Goal: Task Accomplishment & Management: Use online tool/utility

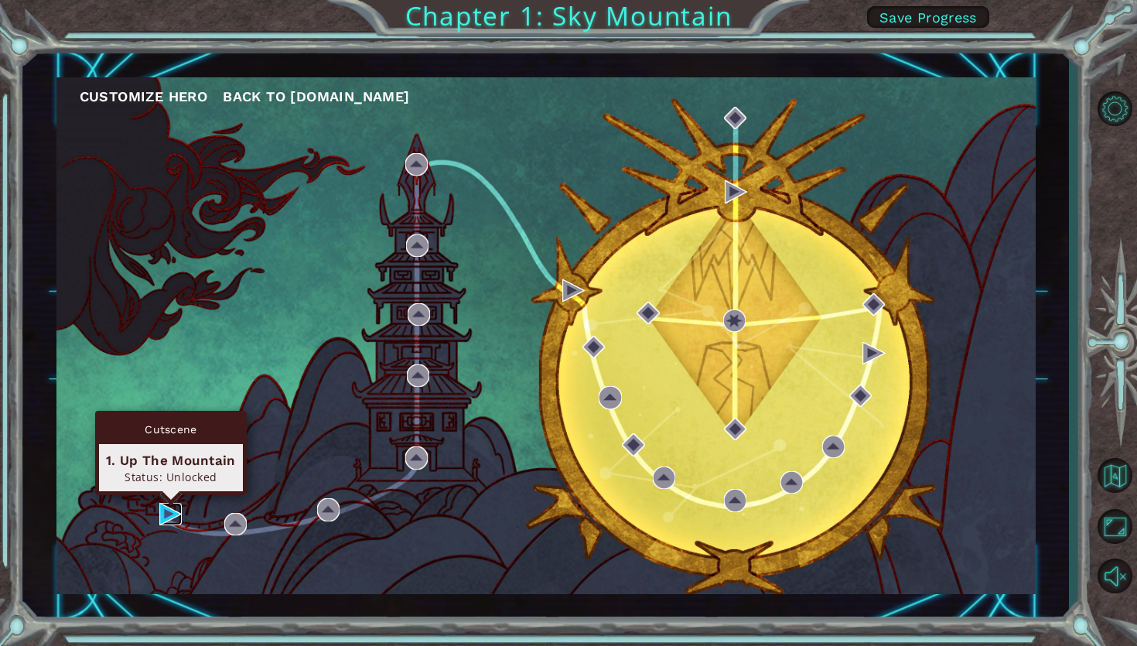
click at [176, 520] on img at bounding box center [170, 514] width 22 height 22
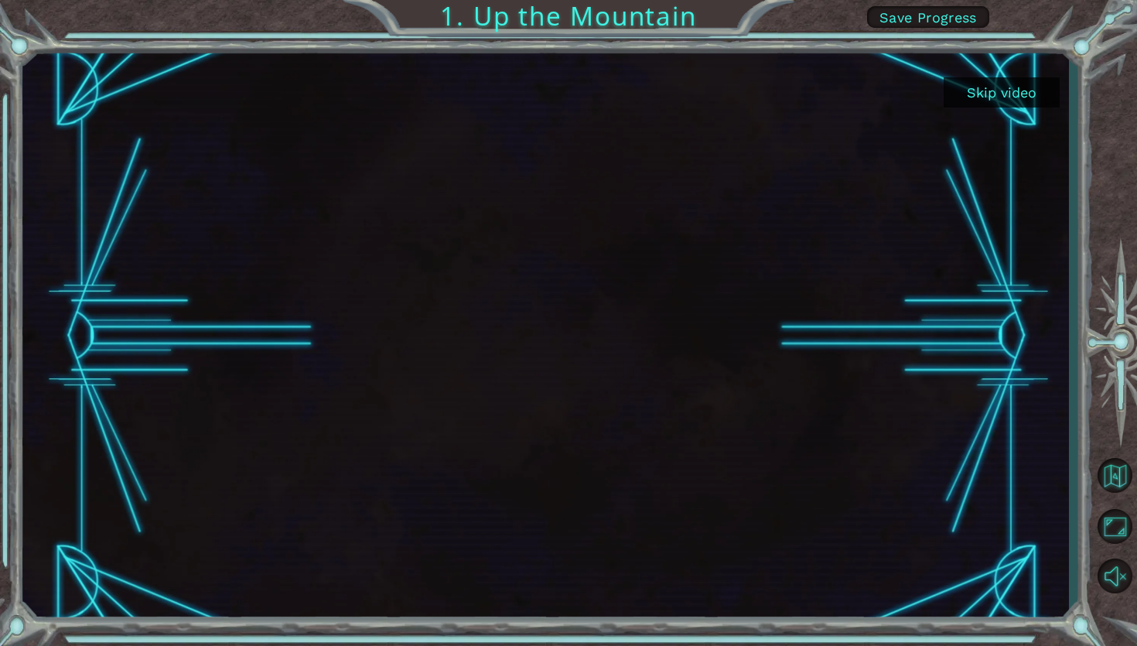
click at [1004, 94] on button "Skip video" at bounding box center [1002, 92] width 116 height 30
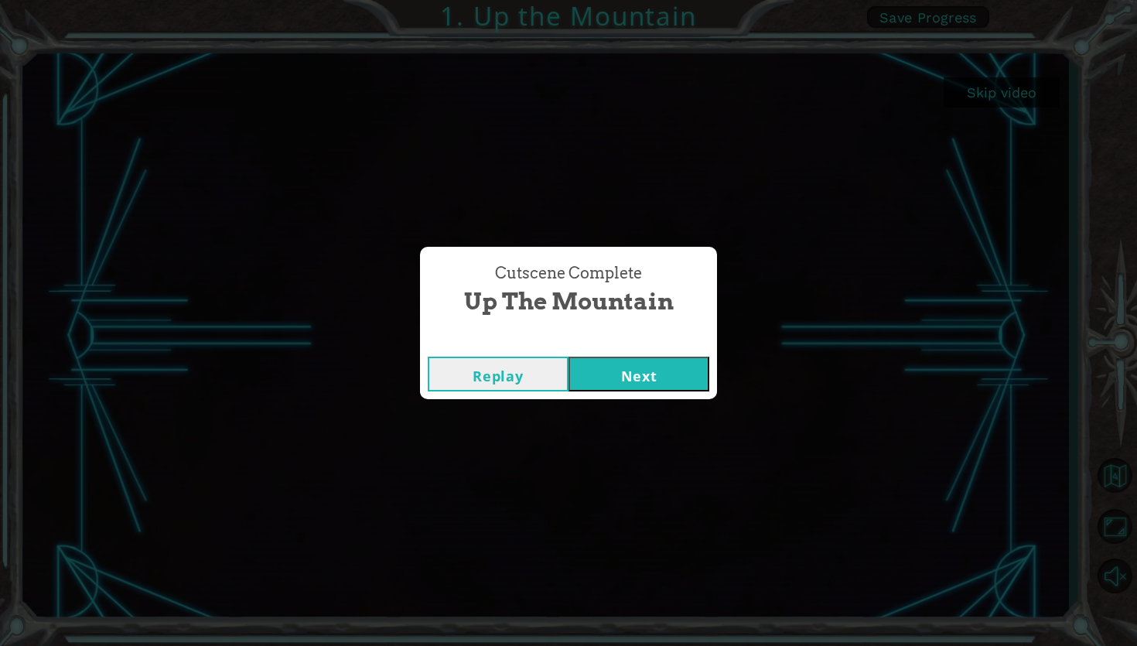
click at [604, 375] on button "Next" at bounding box center [638, 374] width 141 height 35
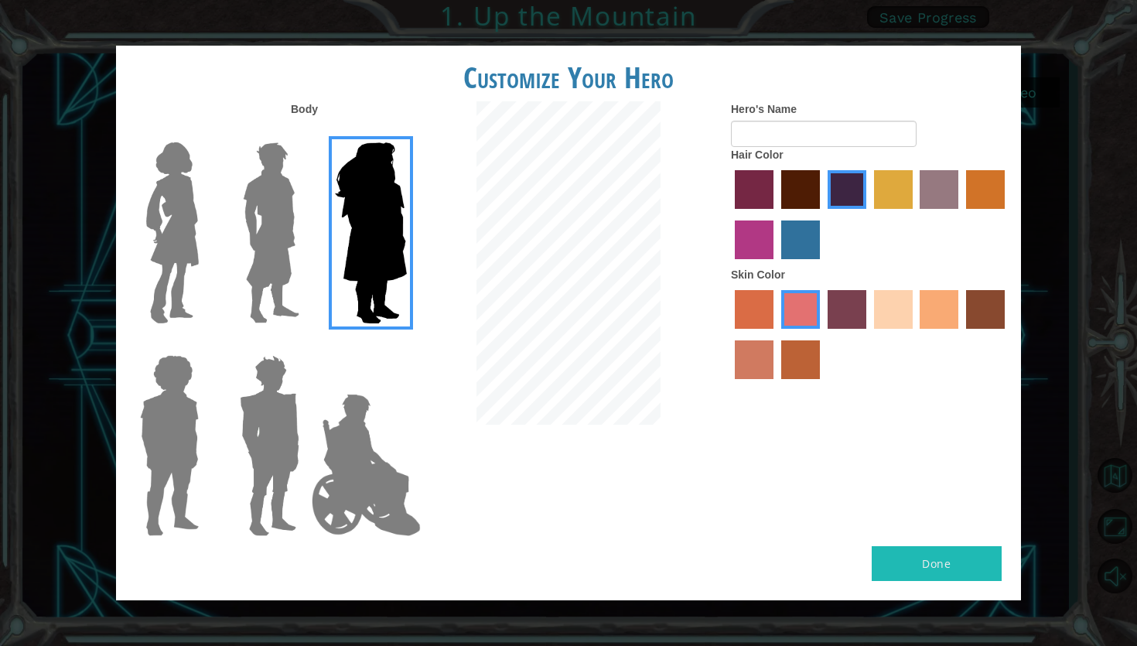
click at [933, 554] on button "Done" at bounding box center [937, 563] width 130 height 35
click at [855, 131] on input "Hero's Name" at bounding box center [824, 134] width 186 height 26
type input "dwija"
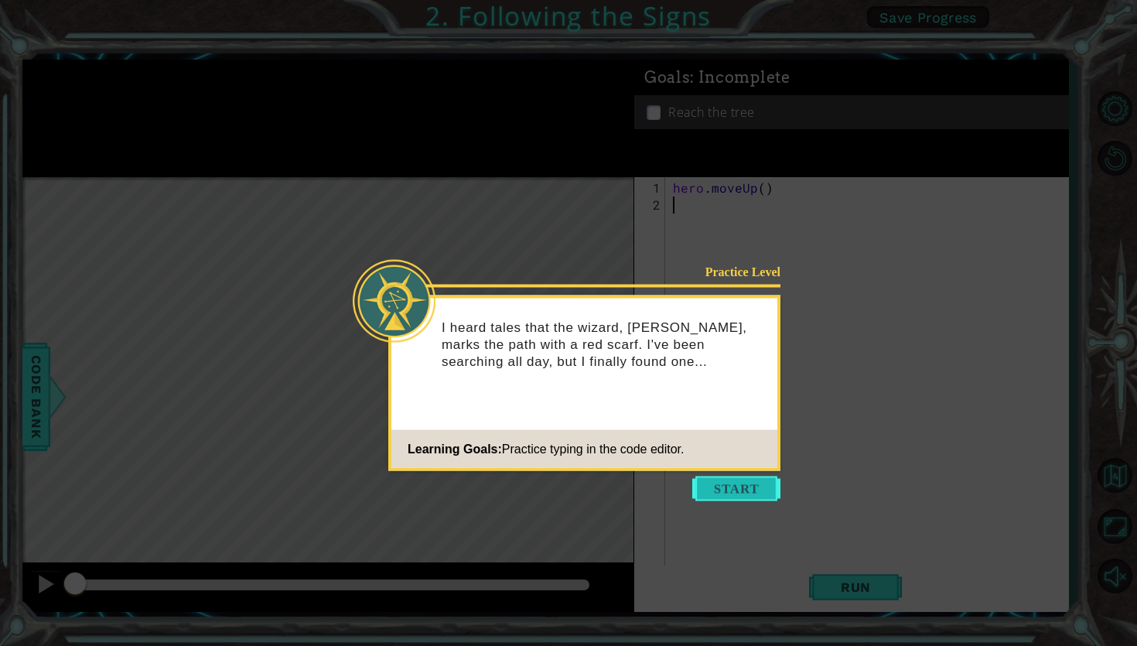
click at [746, 485] on button "Start" at bounding box center [736, 488] width 88 height 25
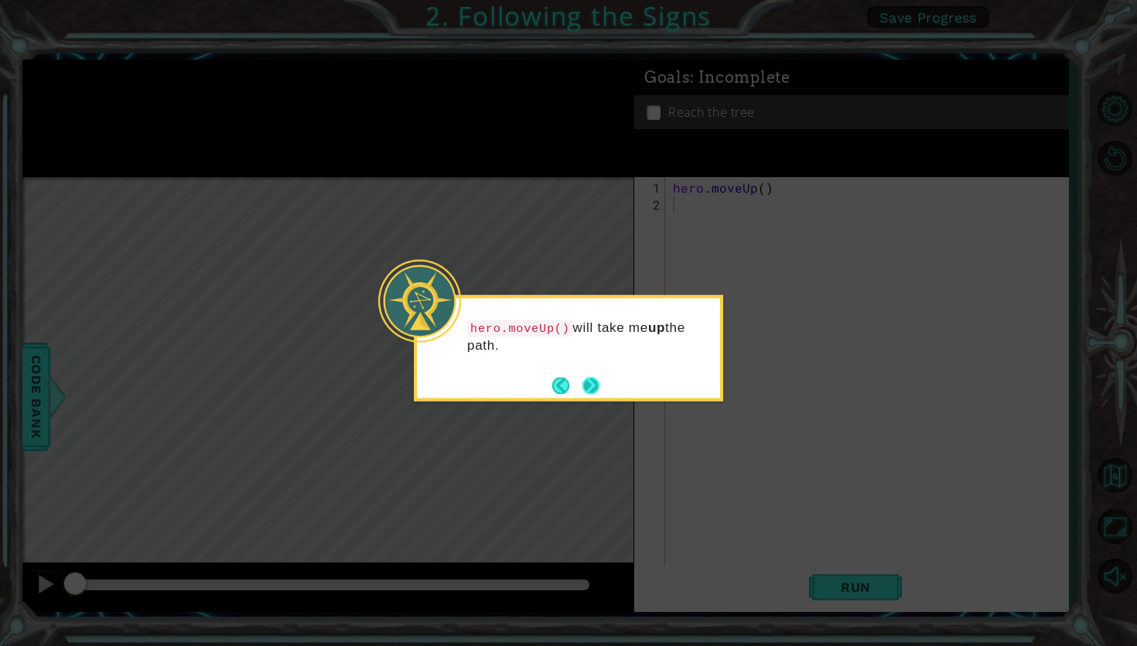
click at [588, 390] on button "Next" at bounding box center [590, 385] width 17 height 17
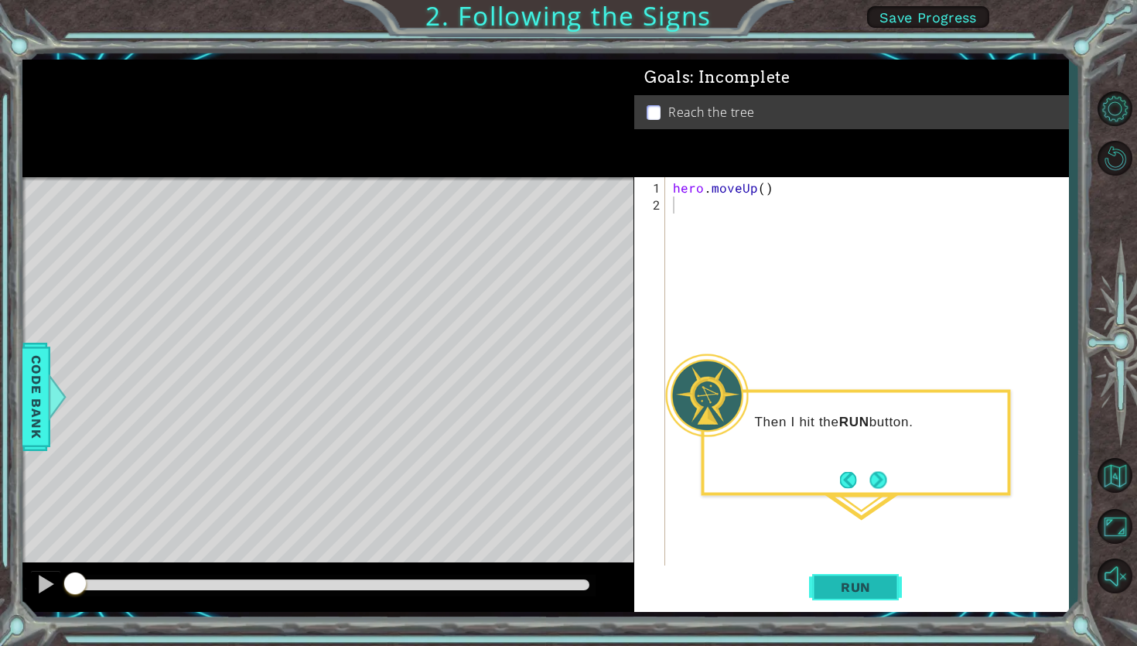
click at [887, 580] on button "Run" at bounding box center [855, 586] width 93 height 43
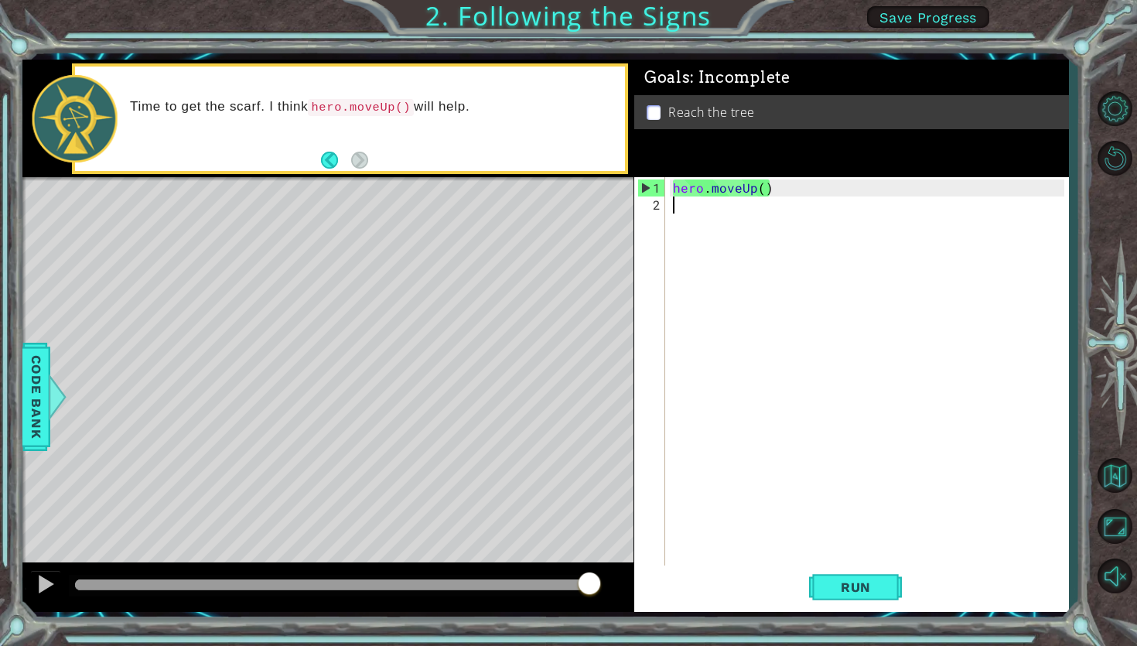
type textarea "her"
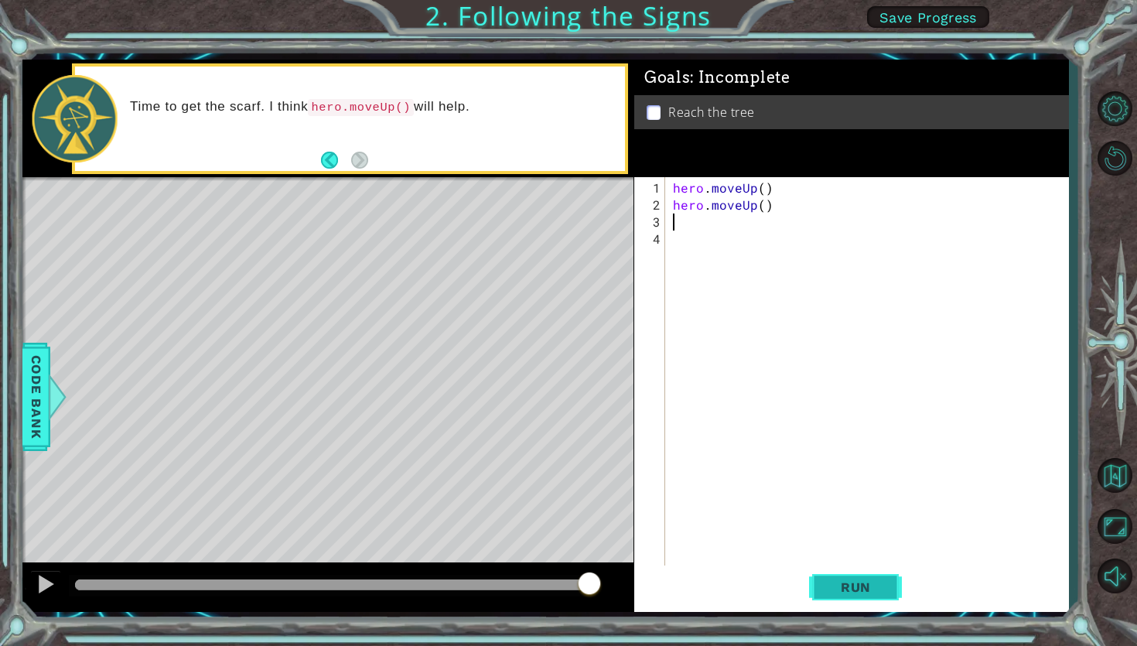
click at [840, 586] on span "Run" at bounding box center [855, 586] width 61 height 15
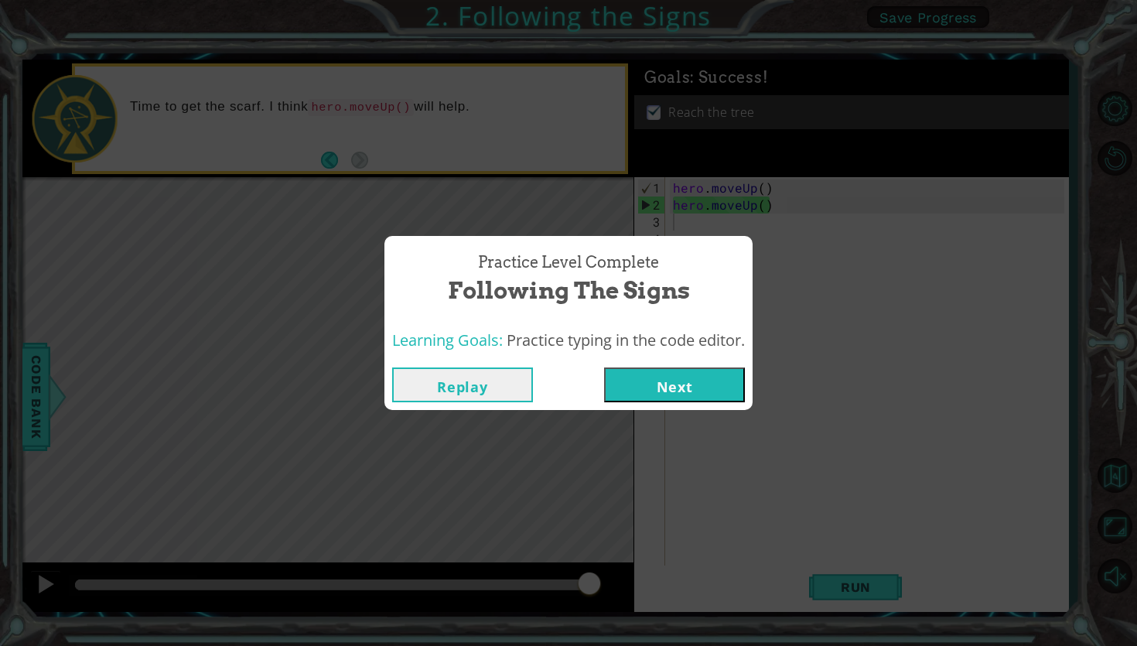
click at [712, 380] on button "Next" at bounding box center [674, 384] width 141 height 35
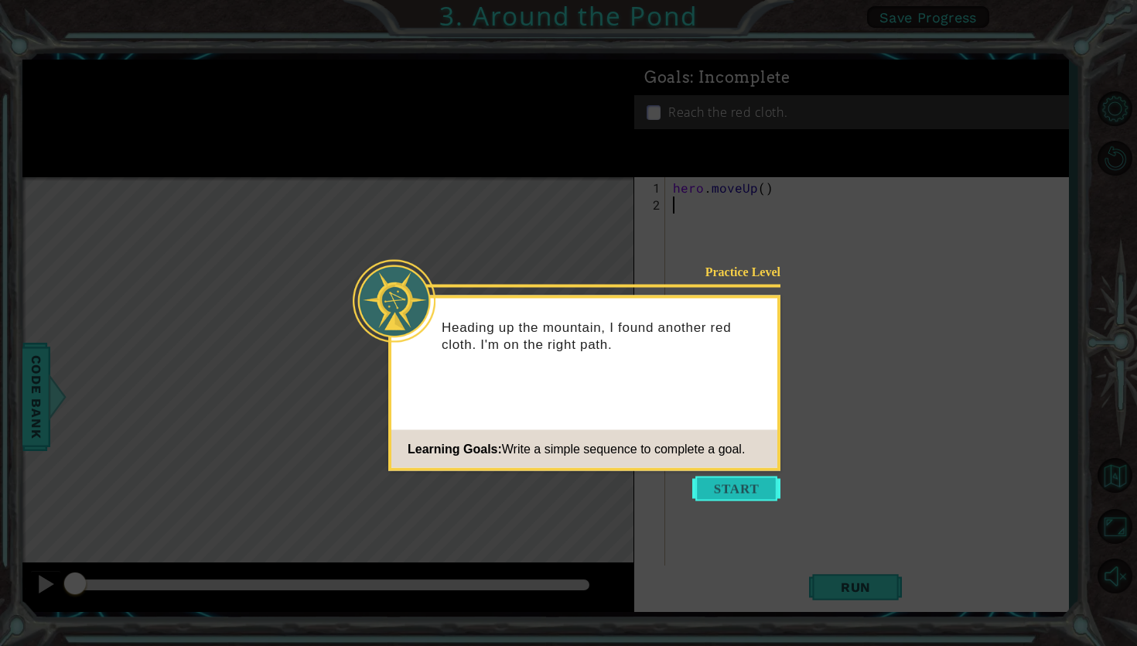
click at [729, 480] on button "Start" at bounding box center [736, 488] width 88 height 25
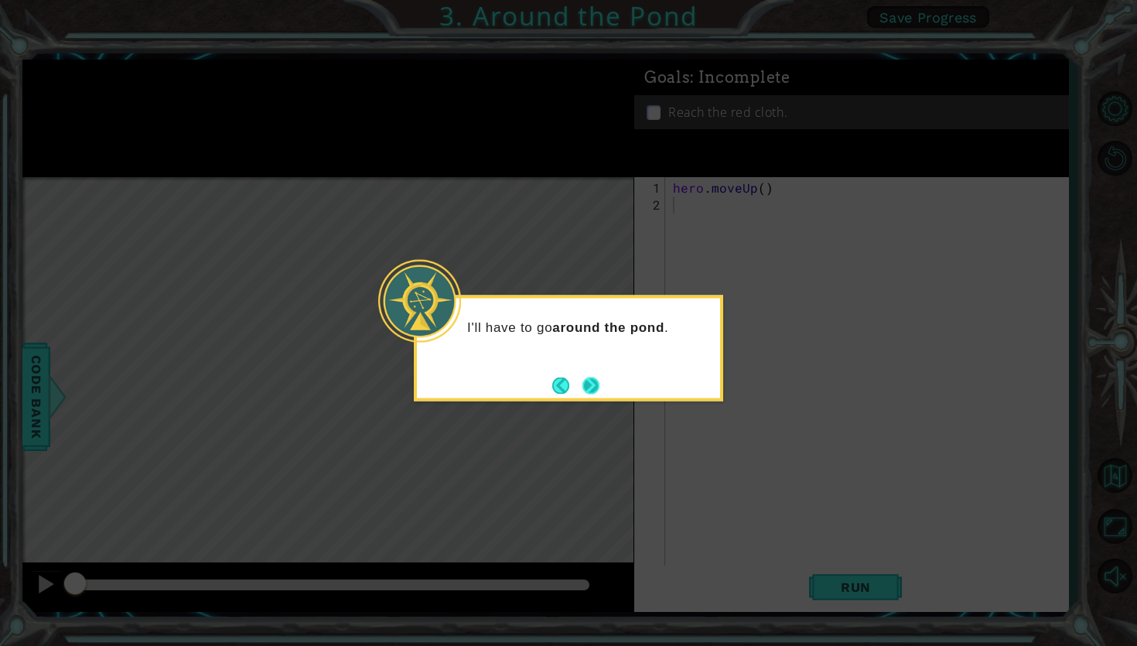
click at [592, 383] on button "Next" at bounding box center [590, 385] width 17 height 17
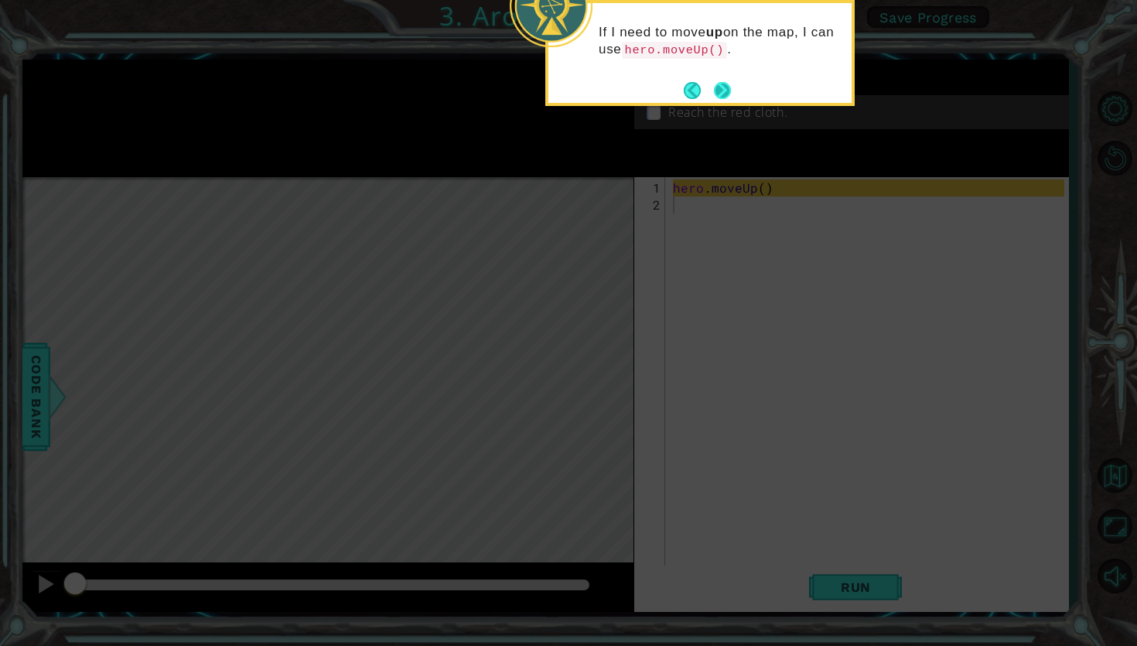
click at [714, 90] on button "Next" at bounding box center [722, 90] width 17 height 17
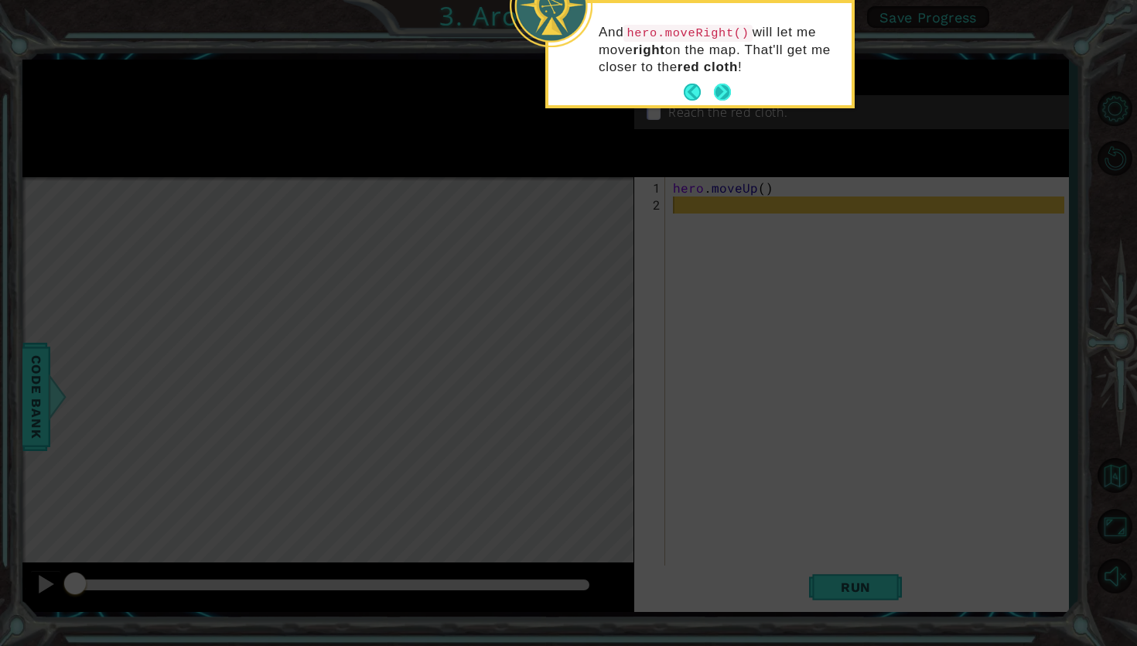
click at [721, 100] on button "Next" at bounding box center [722, 92] width 17 height 17
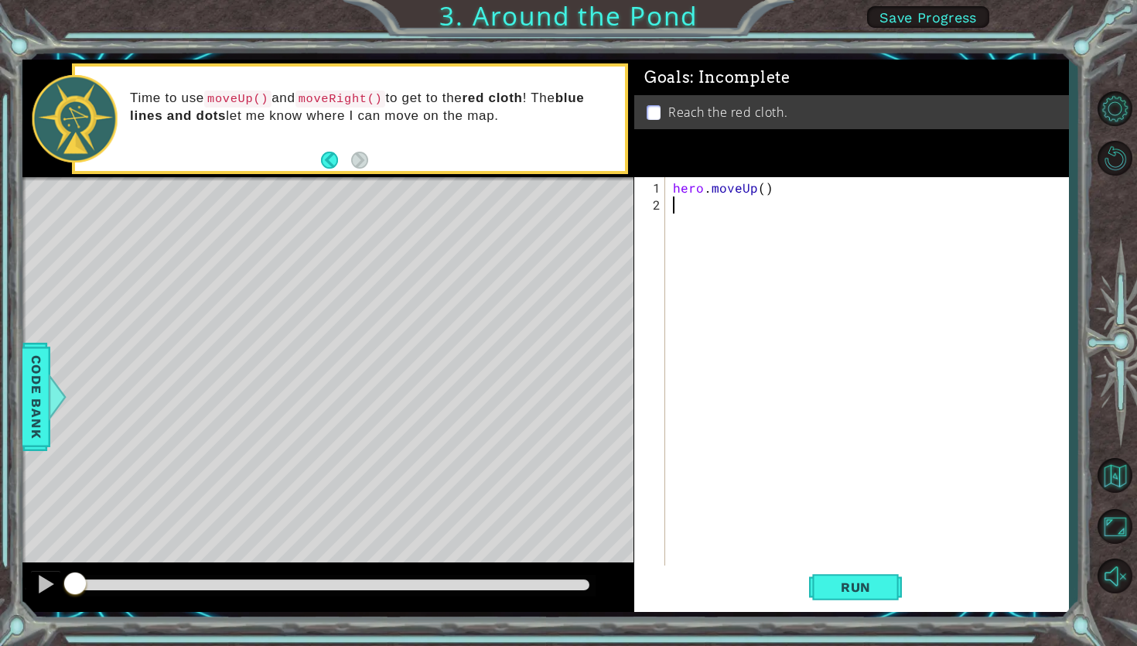
type textarea "m"
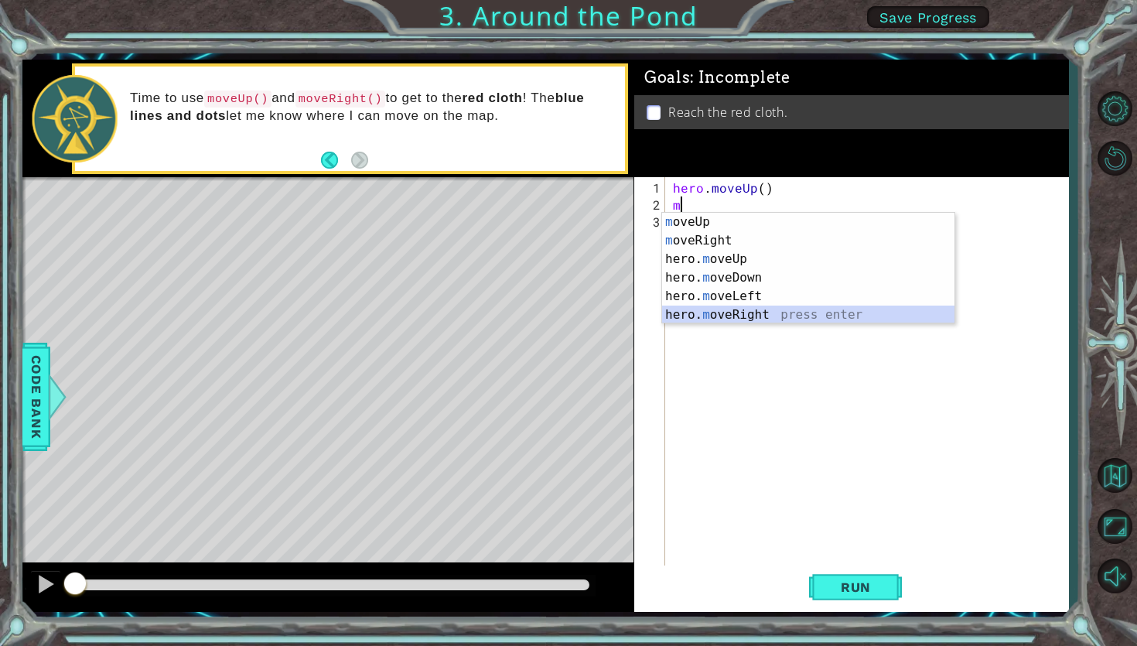
click at [756, 315] on div "m oveUp press enter m oveRight press enter hero. m oveUp press enter hero. m ov…" at bounding box center [808, 287] width 292 height 149
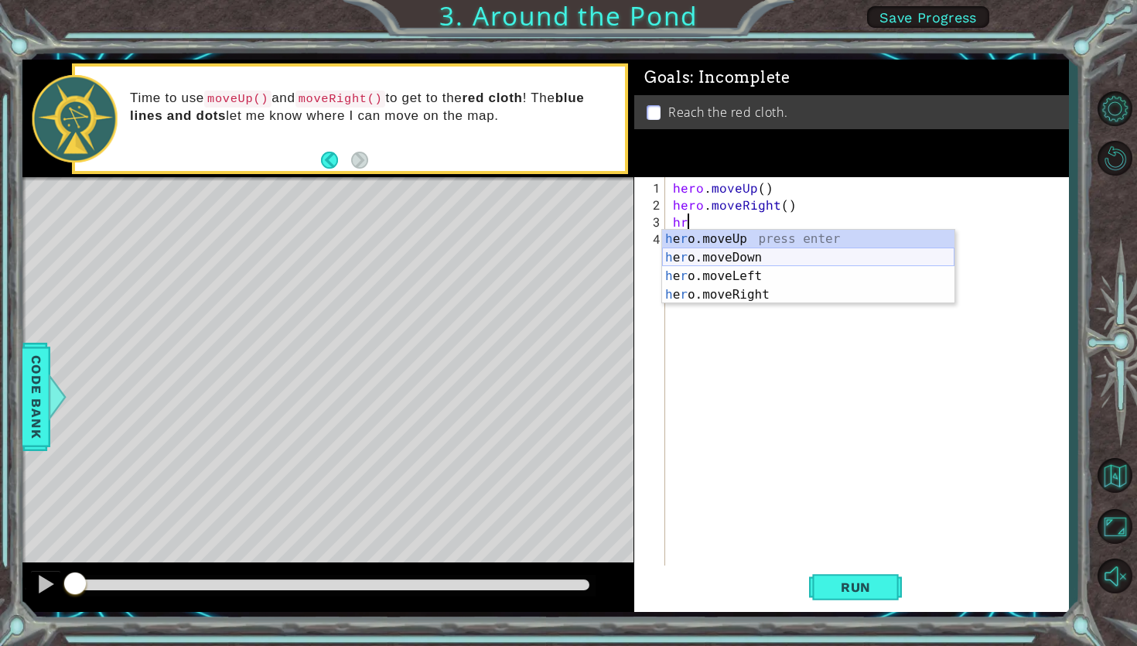
type textarea "he"
click at [792, 234] on div "he ro.moveUp press enter he ro.moveRight press enter he ro.moveDown press enter…" at bounding box center [808, 285] width 292 height 111
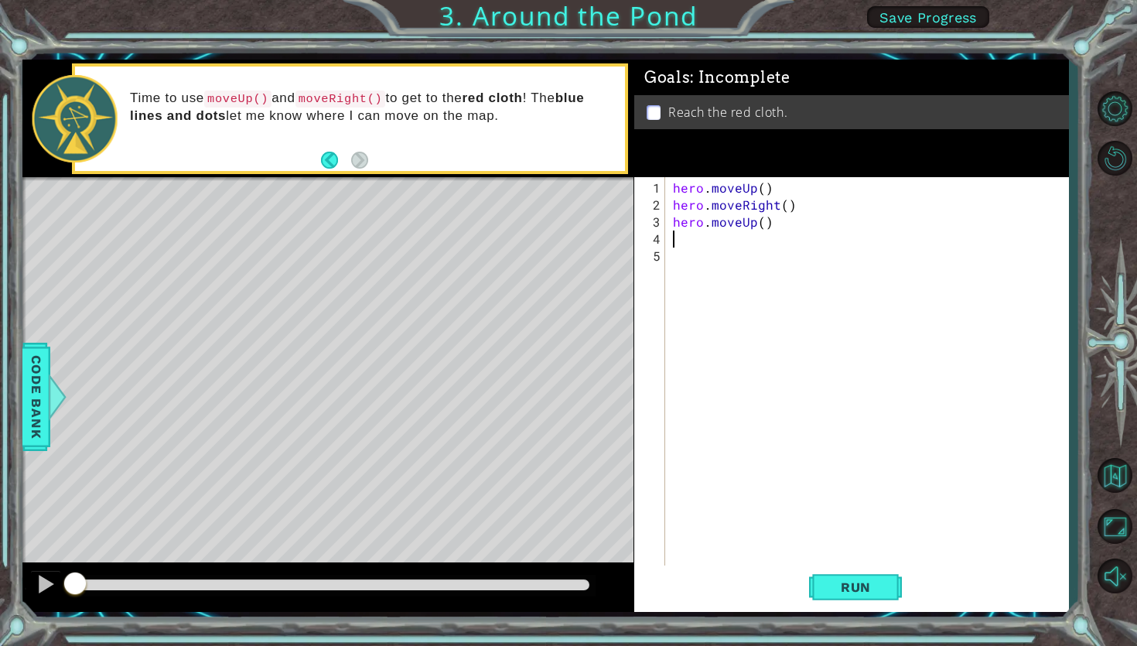
type textarea "he"
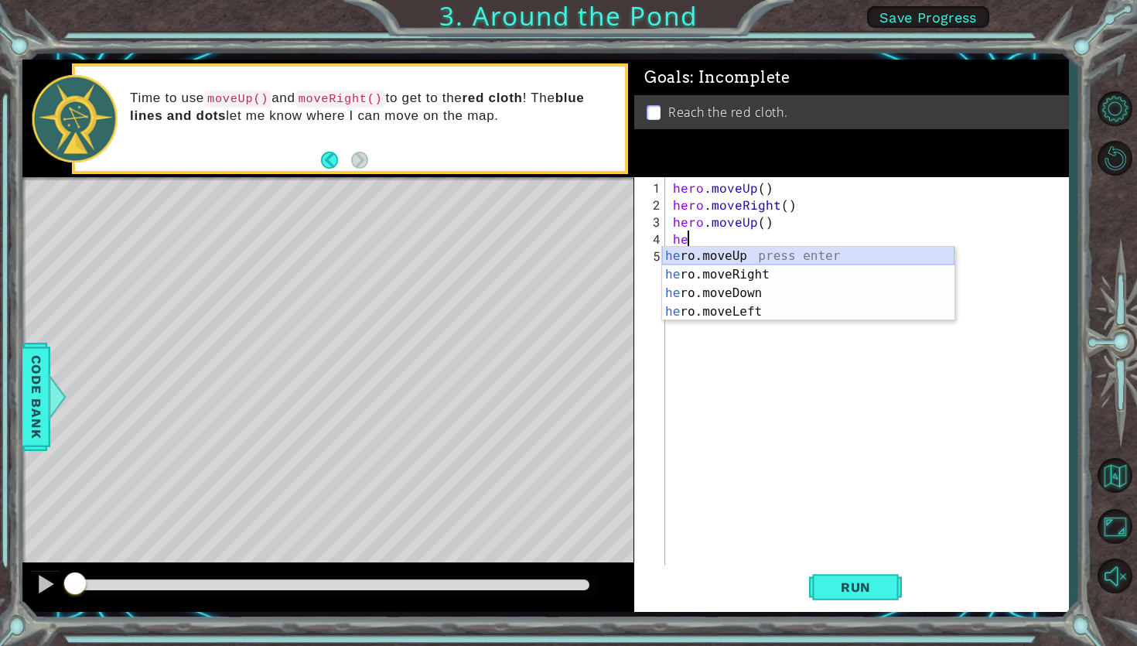
click at [787, 253] on div "he ro.moveUp press enter he ro.moveRight press enter he ro.moveDown press enter…" at bounding box center [808, 302] width 292 height 111
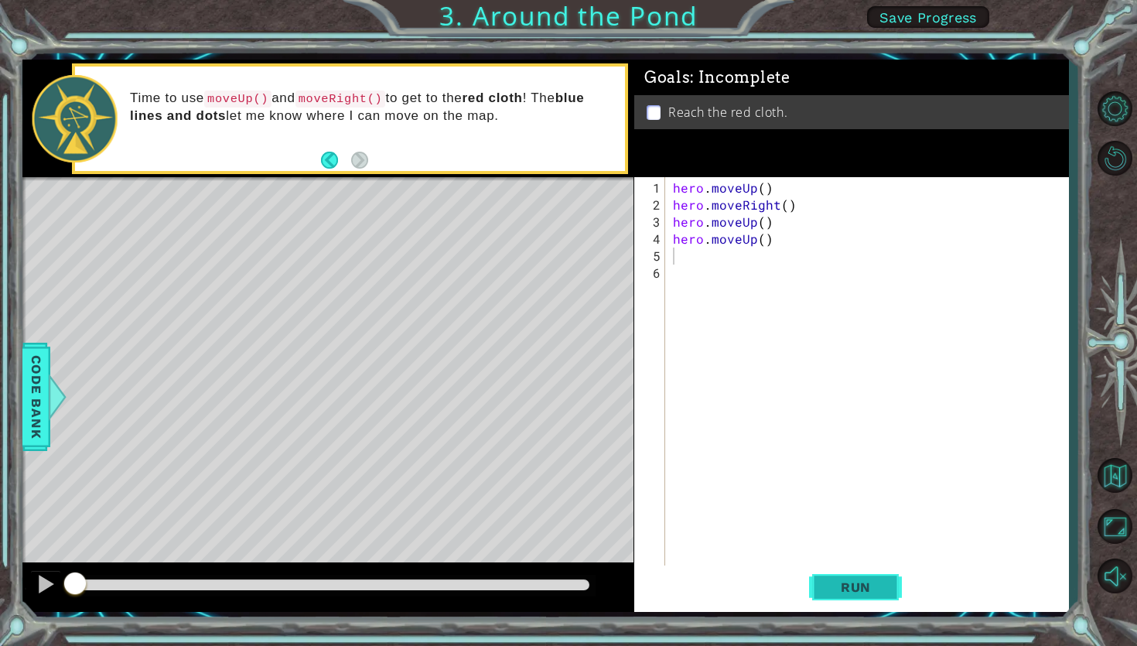
click at [862, 589] on span "Run" at bounding box center [855, 586] width 61 height 15
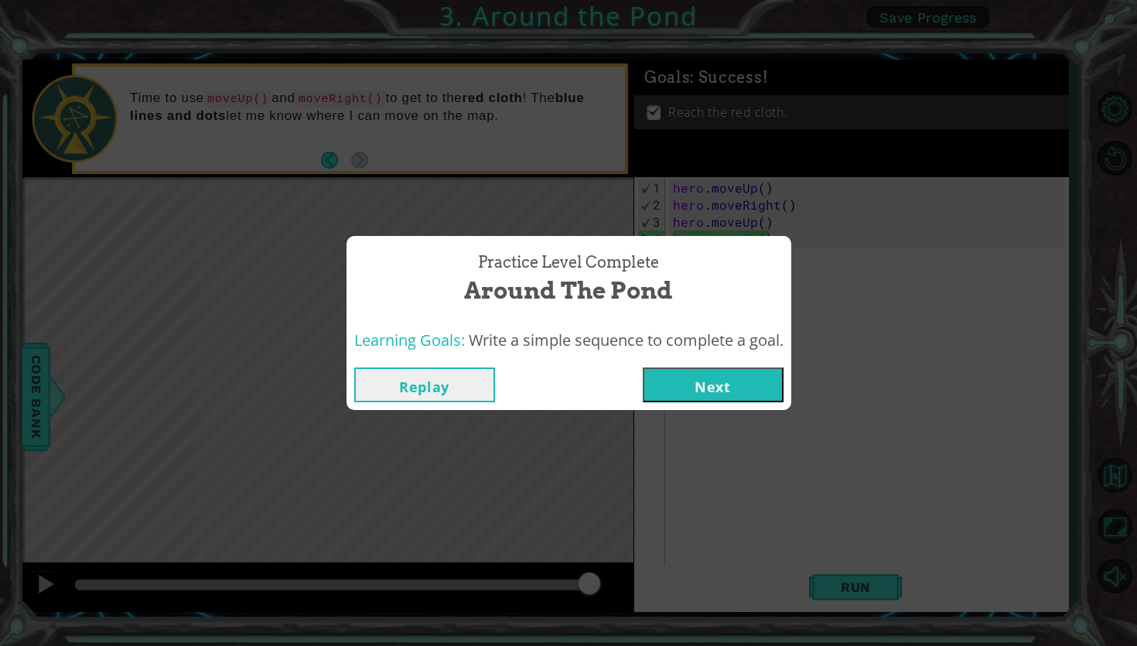
click at [752, 390] on button "Next" at bounding box center [713, 384] width 141 height 35
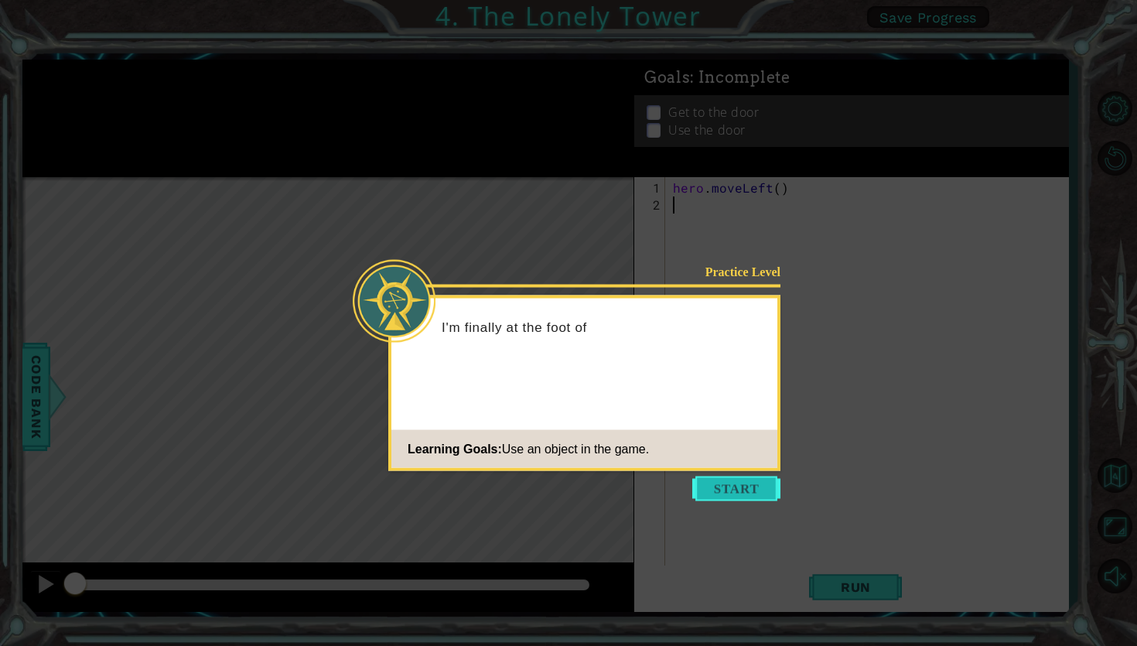
click at [756, 484] on button "Start" at bounding box center [736, 488] width 88 height 25
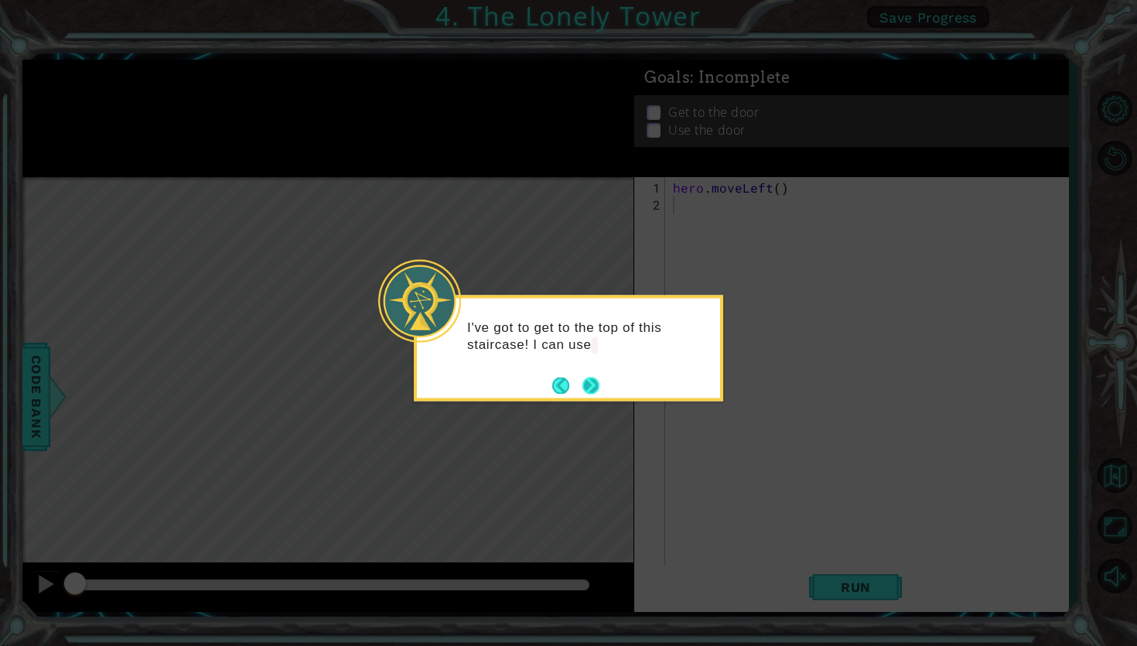
click at [591, 384] on button "Next" at bounding box center [590, 385] width 17 height 17
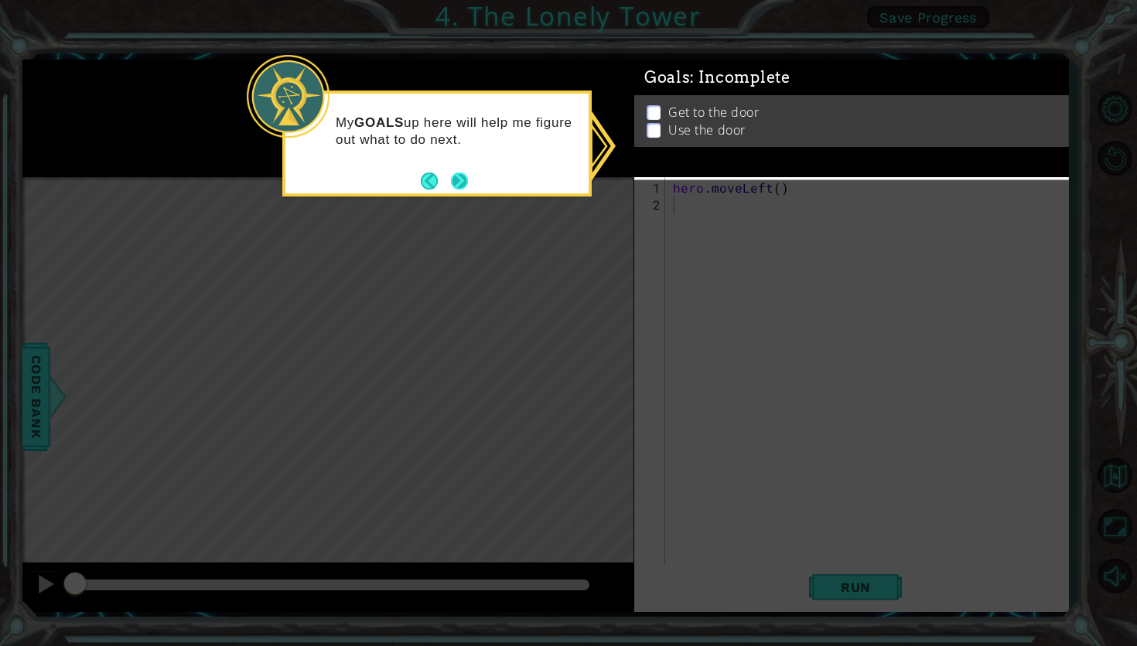
click at [452, 181] on button "Next" at bounding box center [459, 180] width 17 height 17
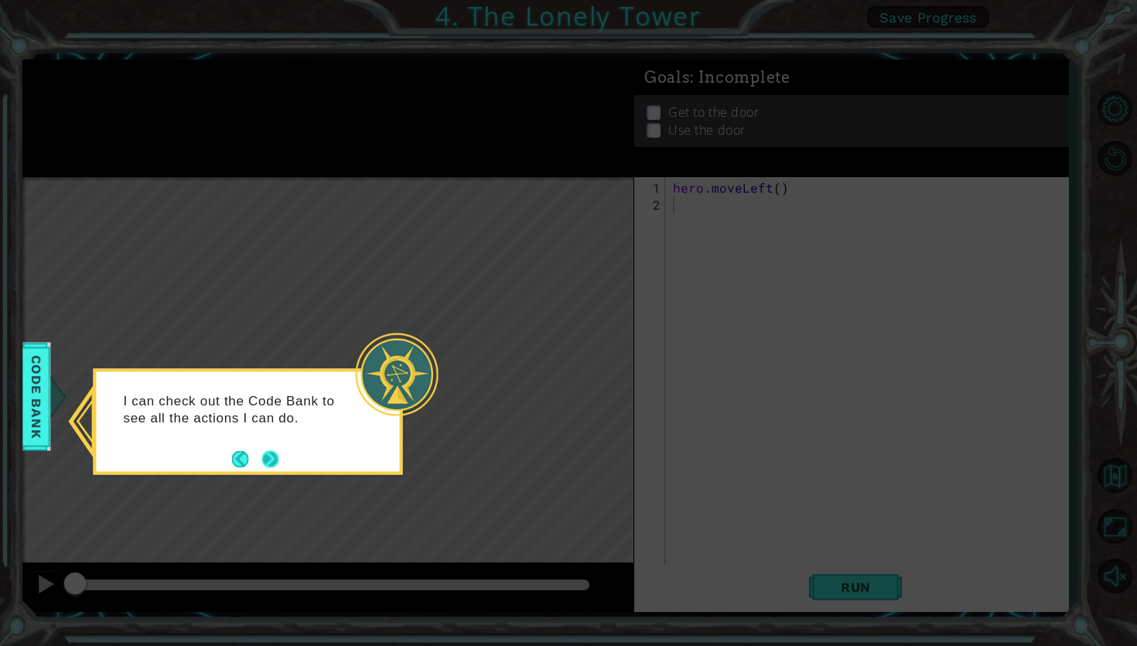
click at [277, 458] on button "Next" at bounding box center [270, 458] width 17 height 17
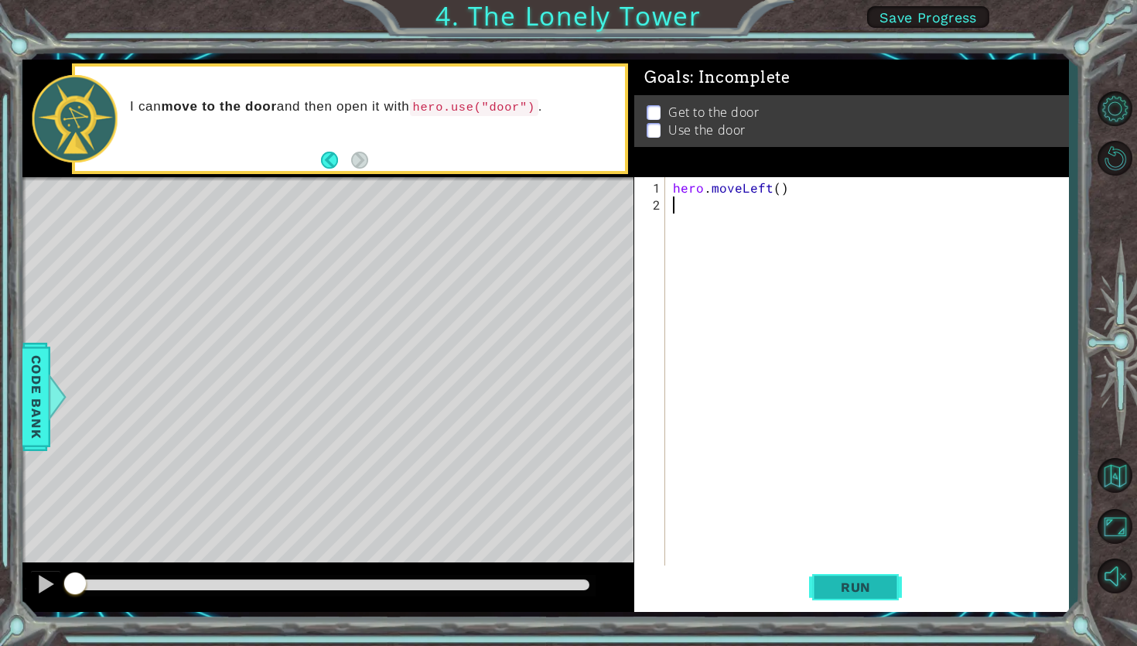
click at [879, 568] on button "Run" at bounding box center [855, 586] width 93 height 43
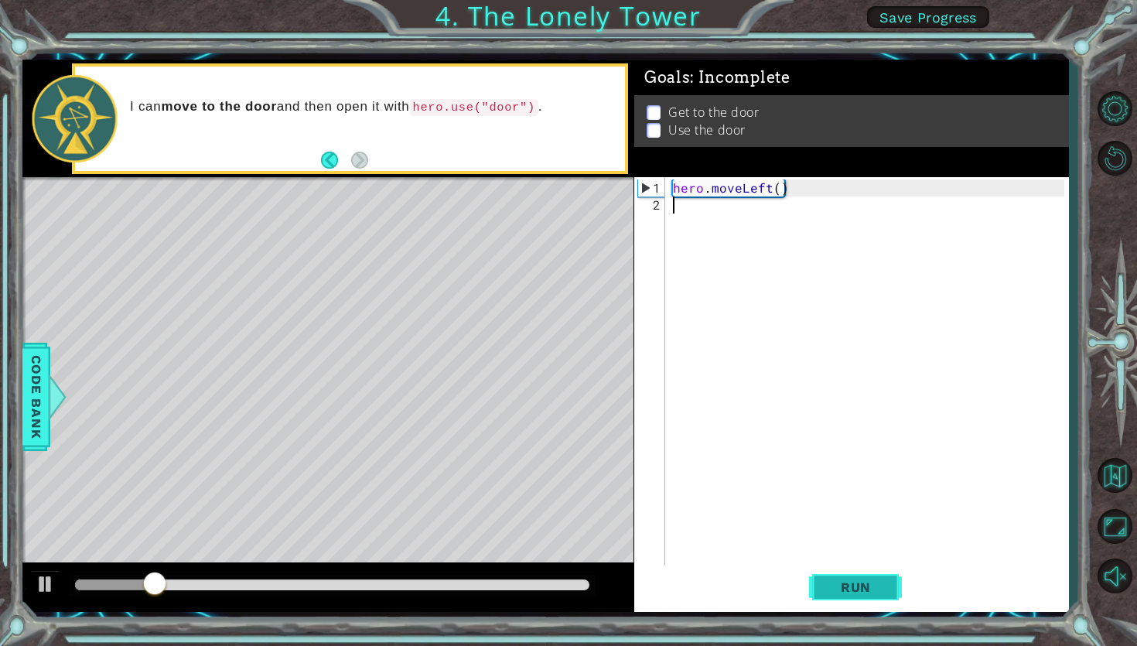
click at [860, 589] on span "Run" at bounding box center [855, 586] width 61 height 15
click at [726, 230] on div "hero . moveLeft ( )" at bounding box center [871, 400] width 402 height 442
type textarea "he"
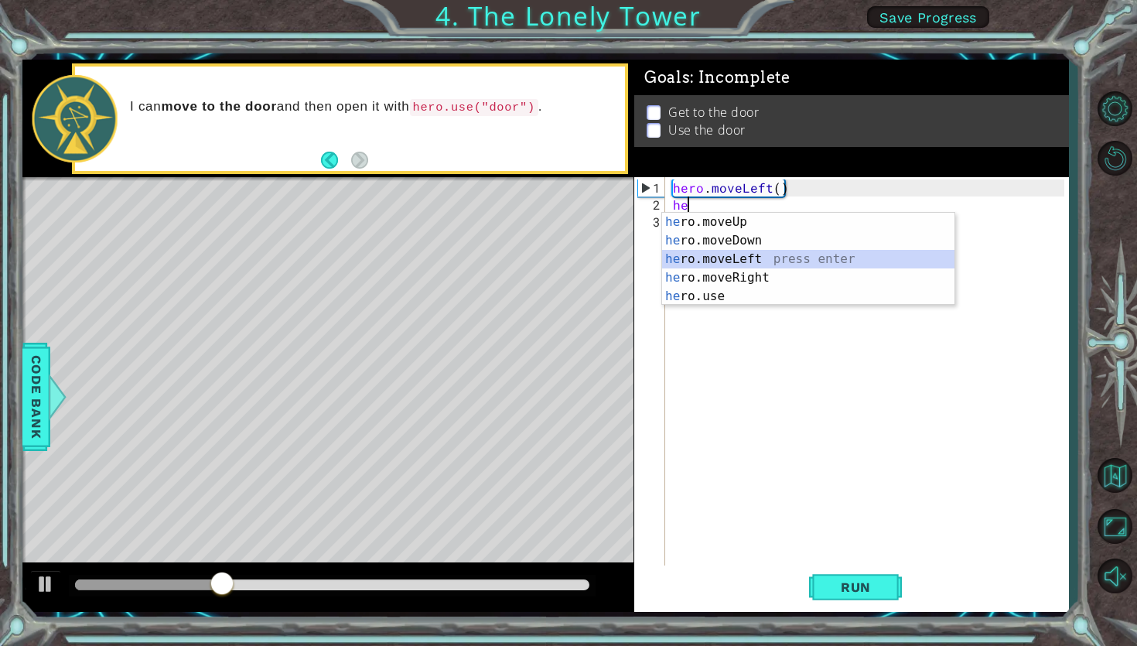
click at [791, 266] on div "he ro.moveUp press enter he ro.moveDown press enter he ro.moveLeft press enter …" at bounding box center [808, 278] width 292 height 130
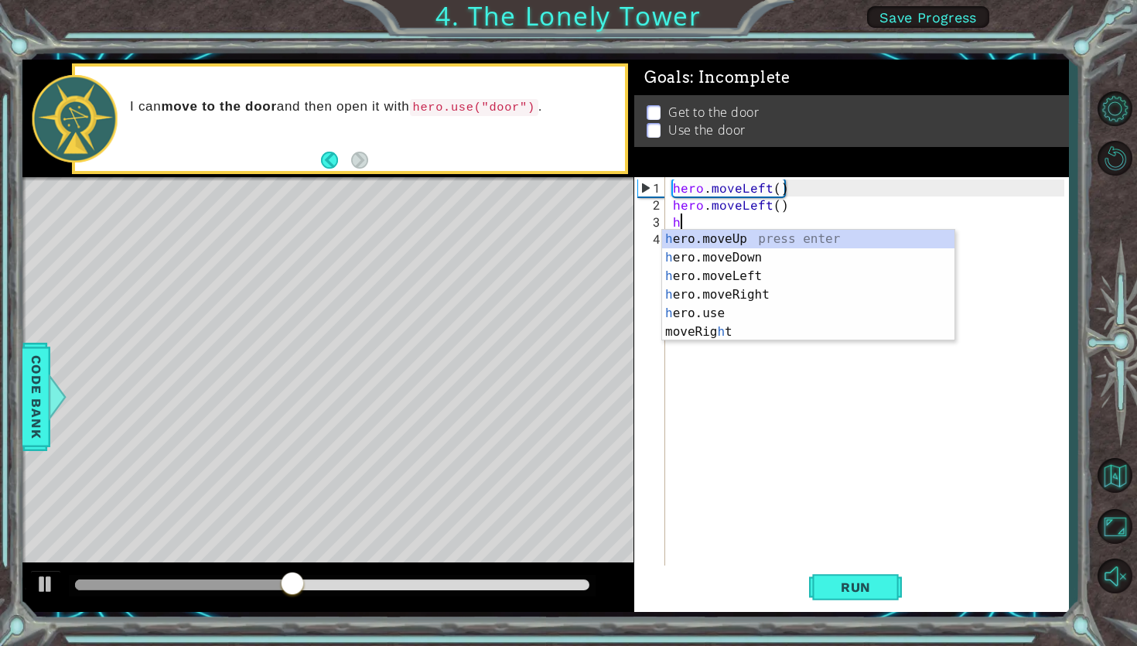
type textarea "he"
click at [790, 244] on div "he ro.moveUp press enter he ro.moveDown press enter he ro.moveLeft press enter …" at bounding box center [808, 295] width 292 height 130
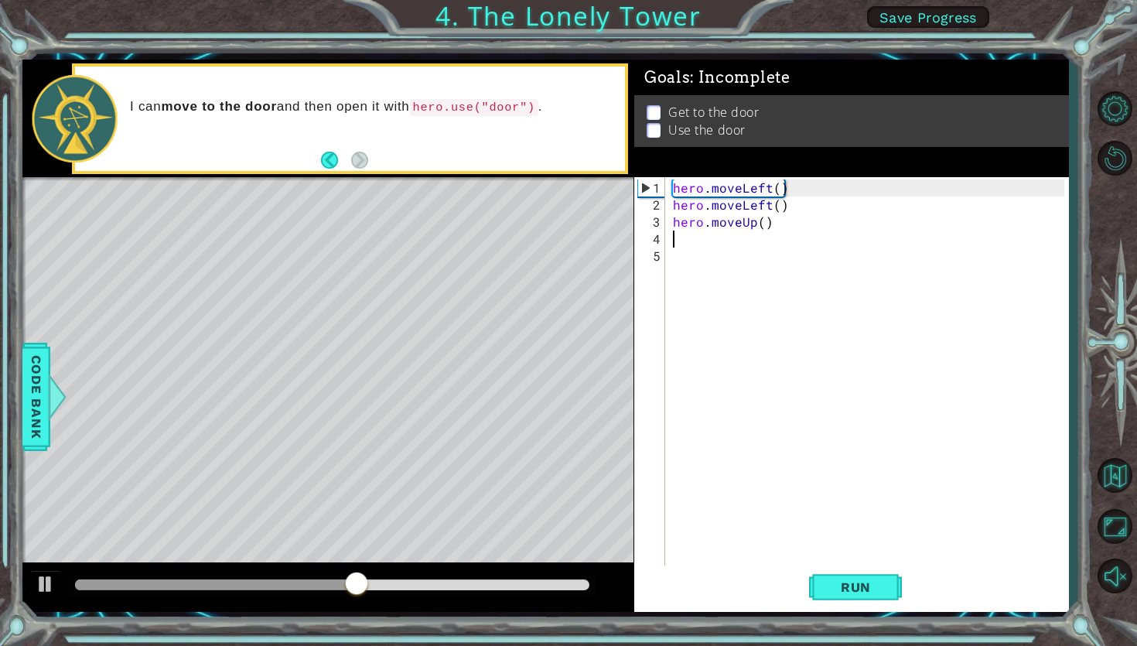
type textarea "he"
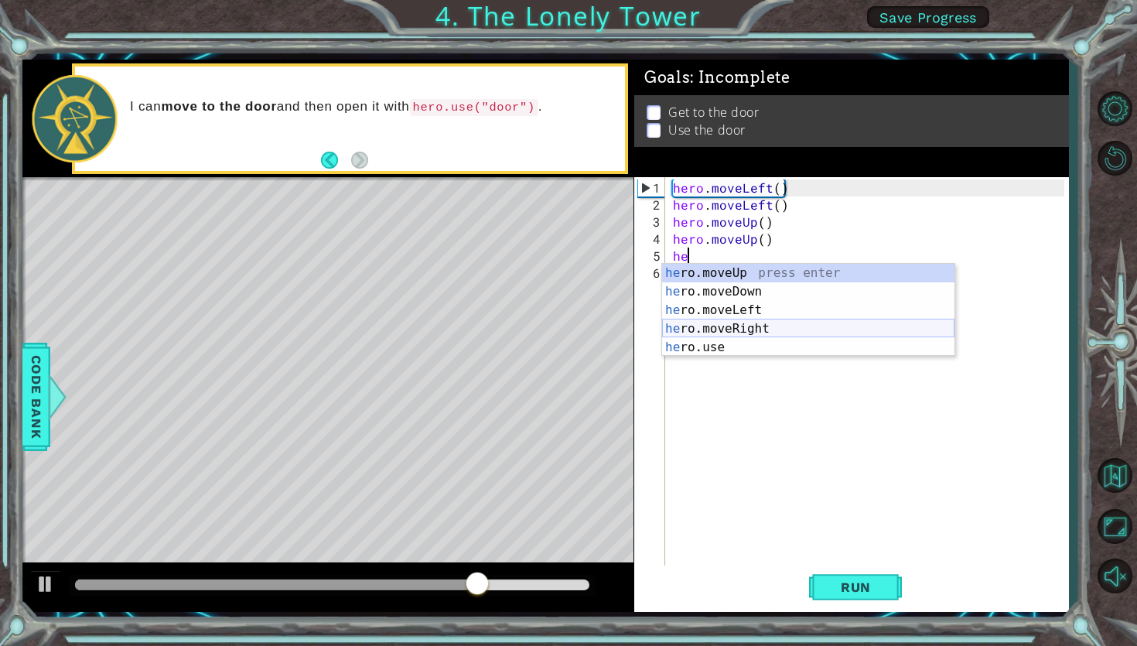
click at [773, 326] on div "he ro.moveUp press enter he ro.moveDown press enter he ro.moveLeft press enter …" at bounding box center [808, 329] width 292 height 130
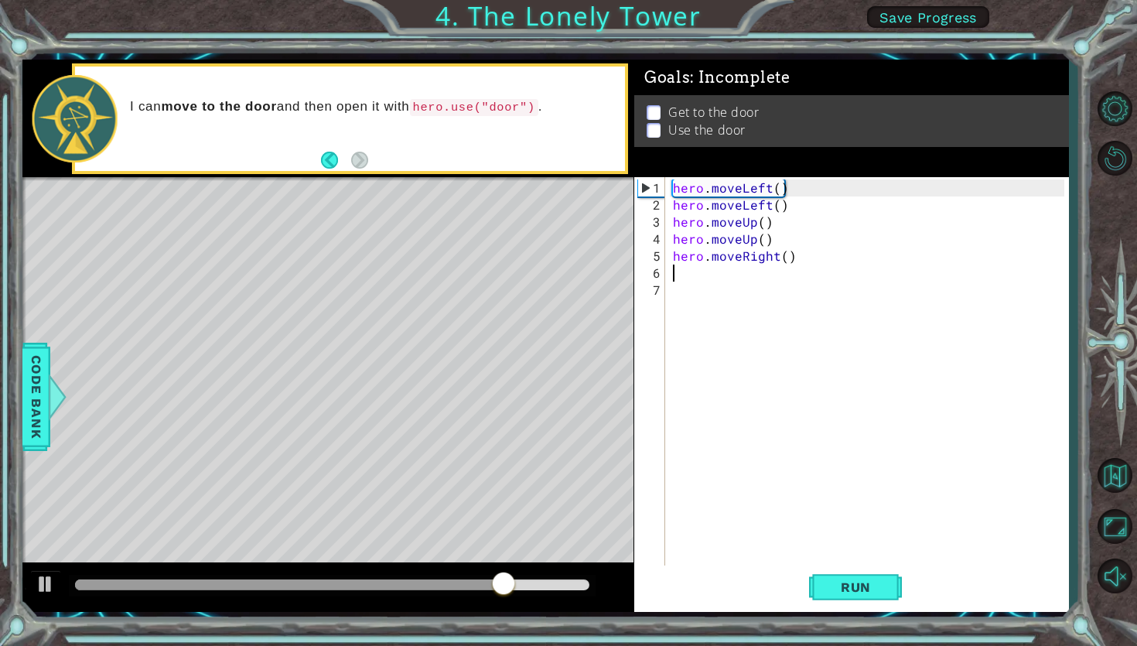
type textarea "he"
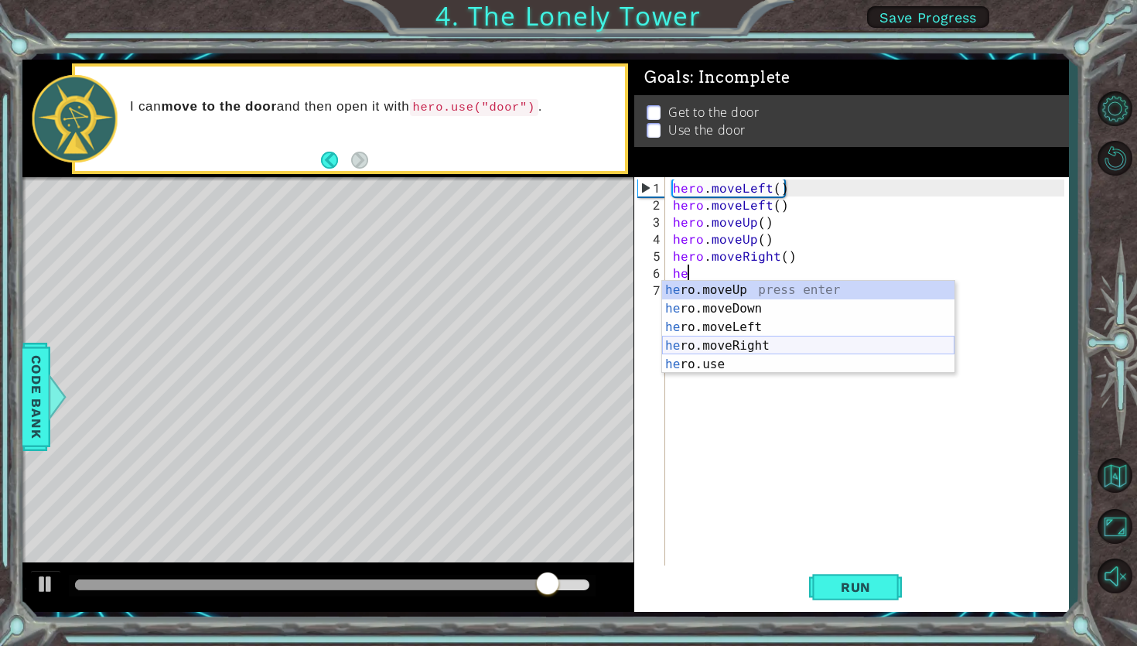
click at [795, 339] on div "he ro.moveUp press enter he ro.moveDown press enter he ro.moveLeft press enter …" at bounding box center [808, 346] width 292 height 130
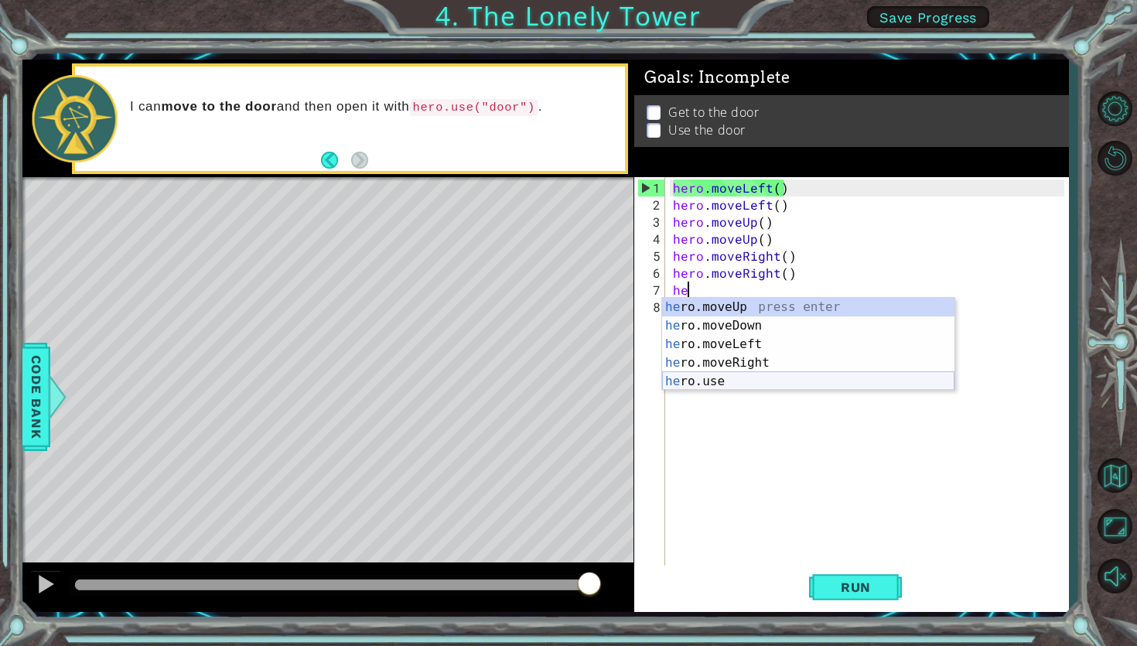
click at [773, 381] on div "he ro.moveUp press enter he ro.moveDown press enter he ro.moveLeft press enter …" at bounding box center [808, 363] width 292 height 130
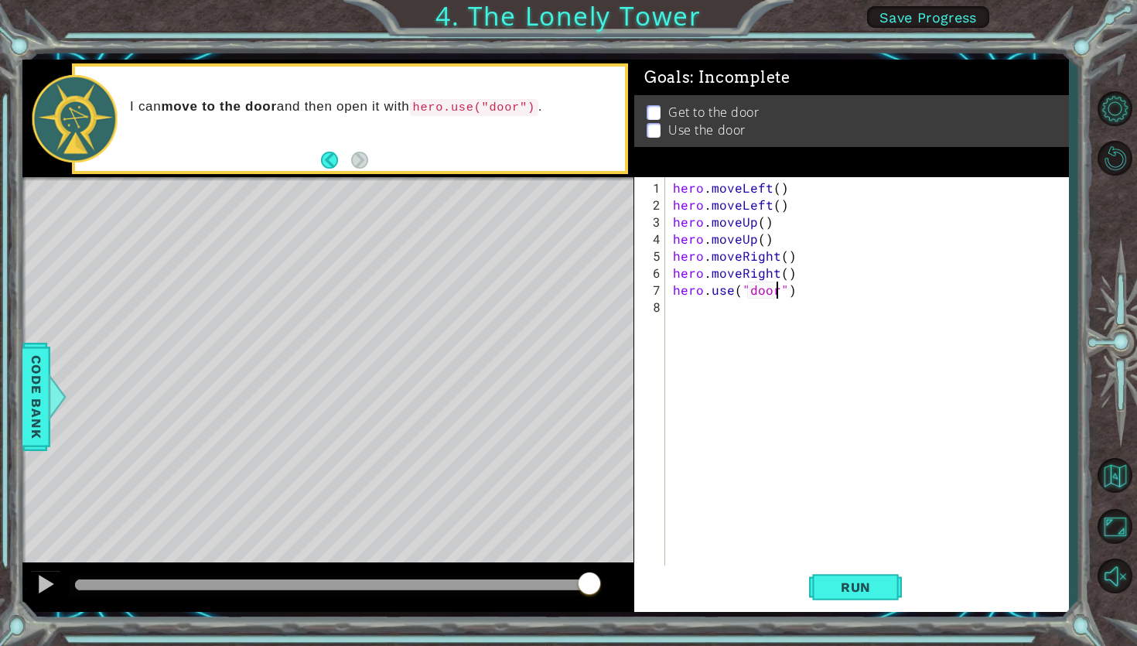
scroll to position [0, 6]
type textarea "hero.use("door")"
click at [825, 579] on span "Run" at bounding box center [855, 586] width 61 height 15
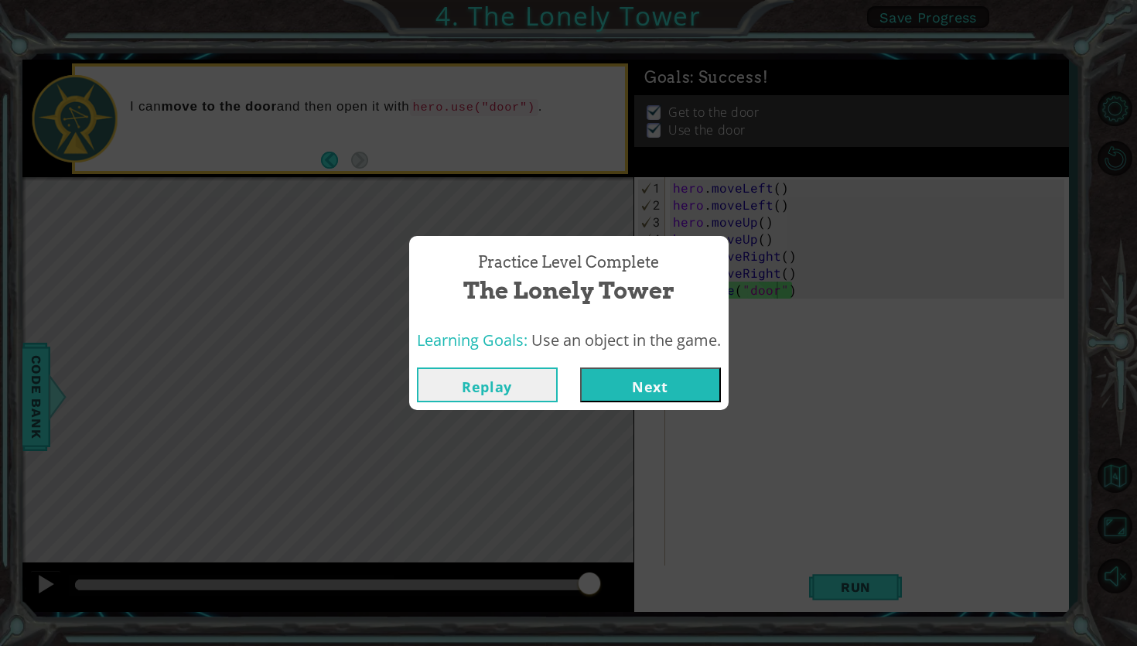
click at [695, 382] on button "Next" at bounding box center [650, 384] width 141 height 35
